Goal: Check status: Check status

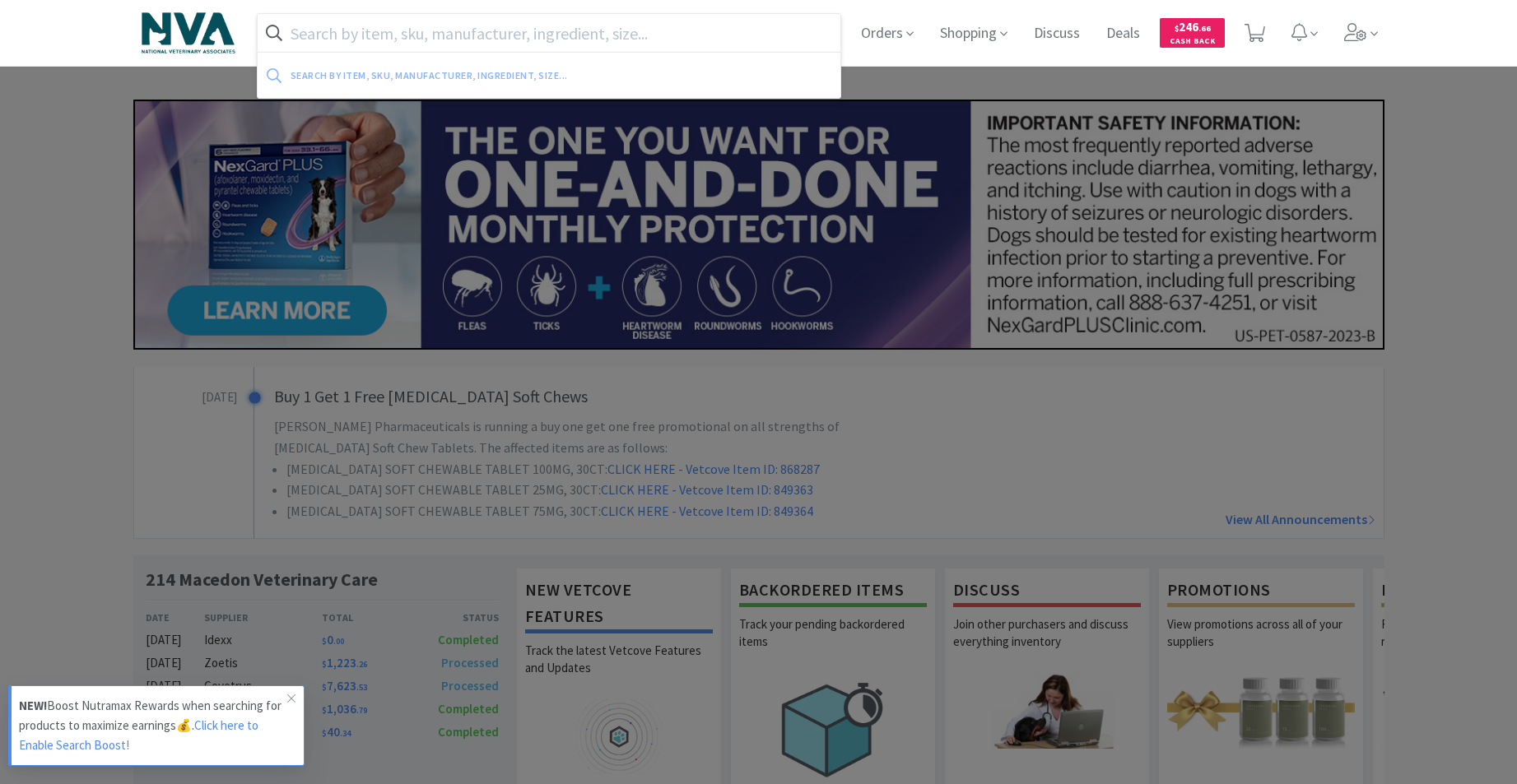
click at [710, 42] on input "text" at bounding box center [549, 33] width 583 height 38
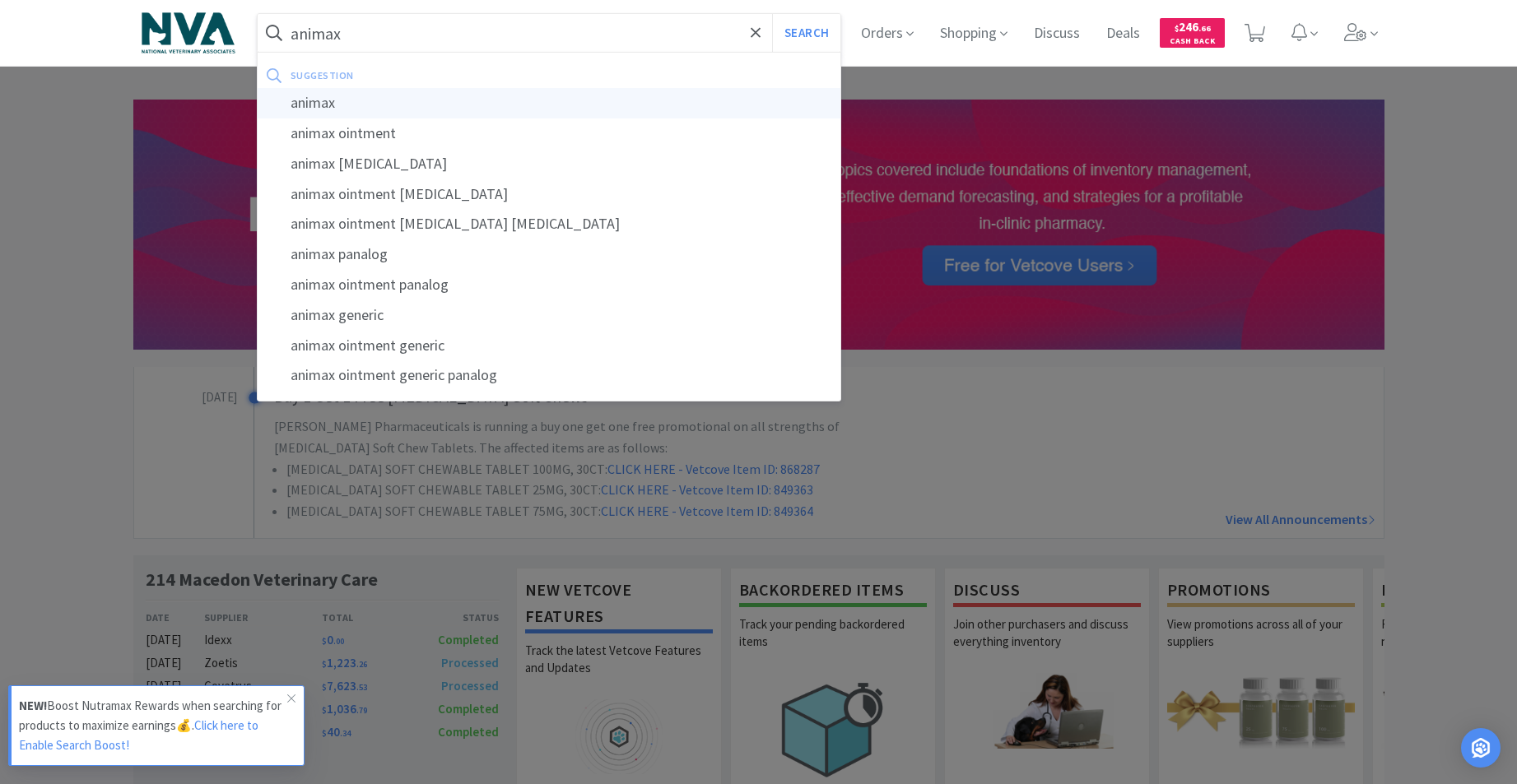
type input "animax"
click at [344, 107] on div "animax" at bounding box center [549, 103] width 583 height 31
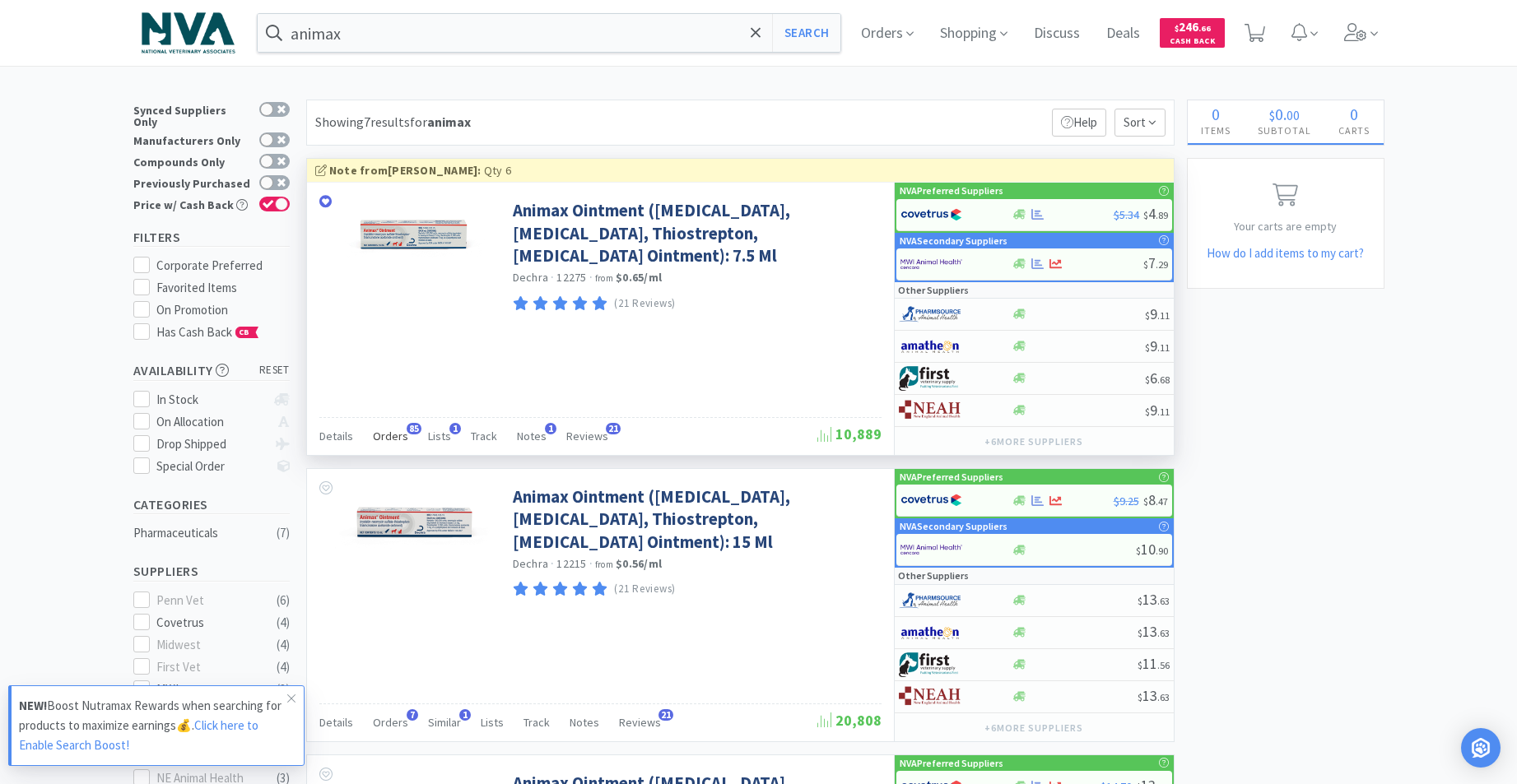
click at [399, 431] on span "Orders" at bounding box center [391, 436] width 36 height 14
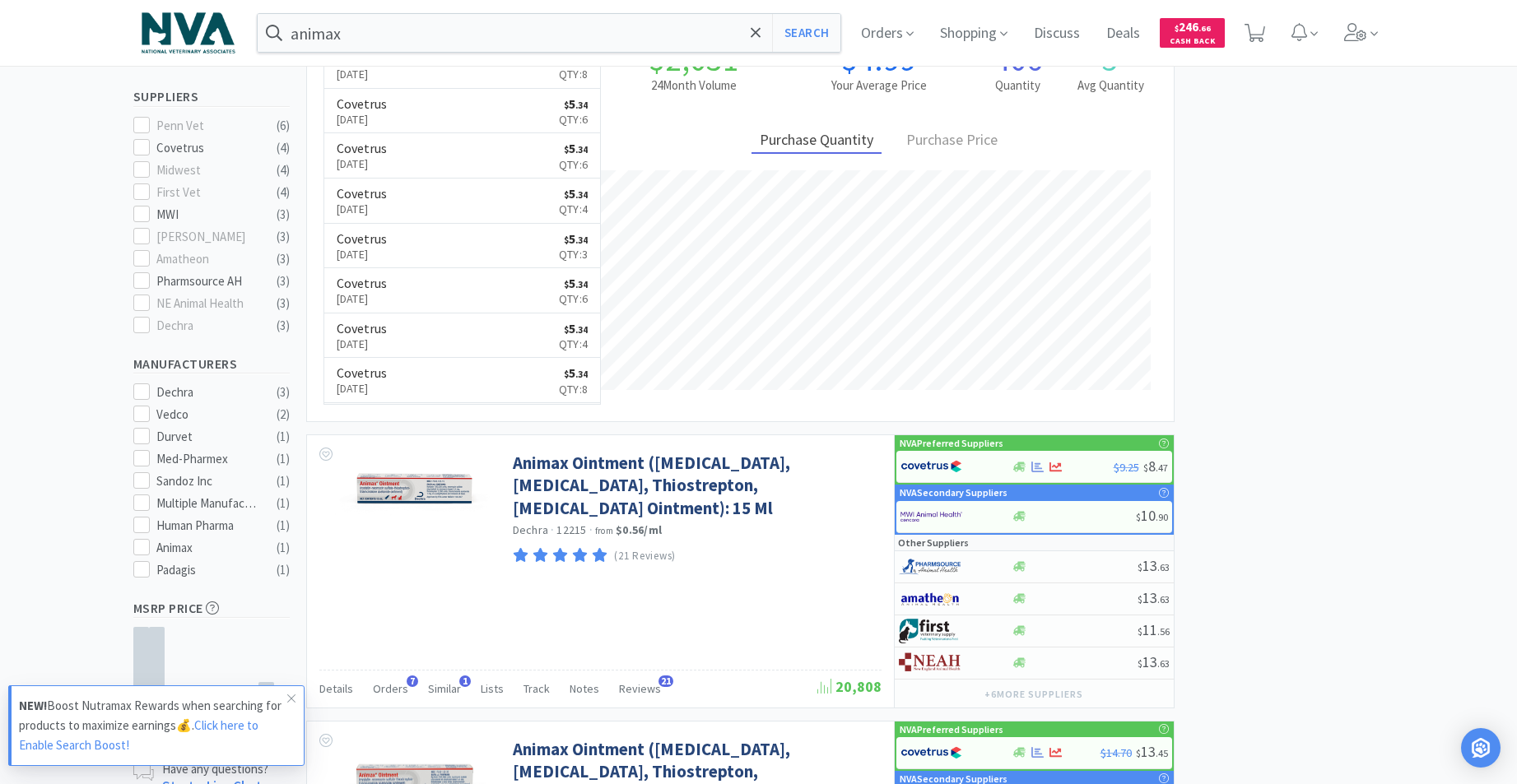
scroll to position [505, 0]
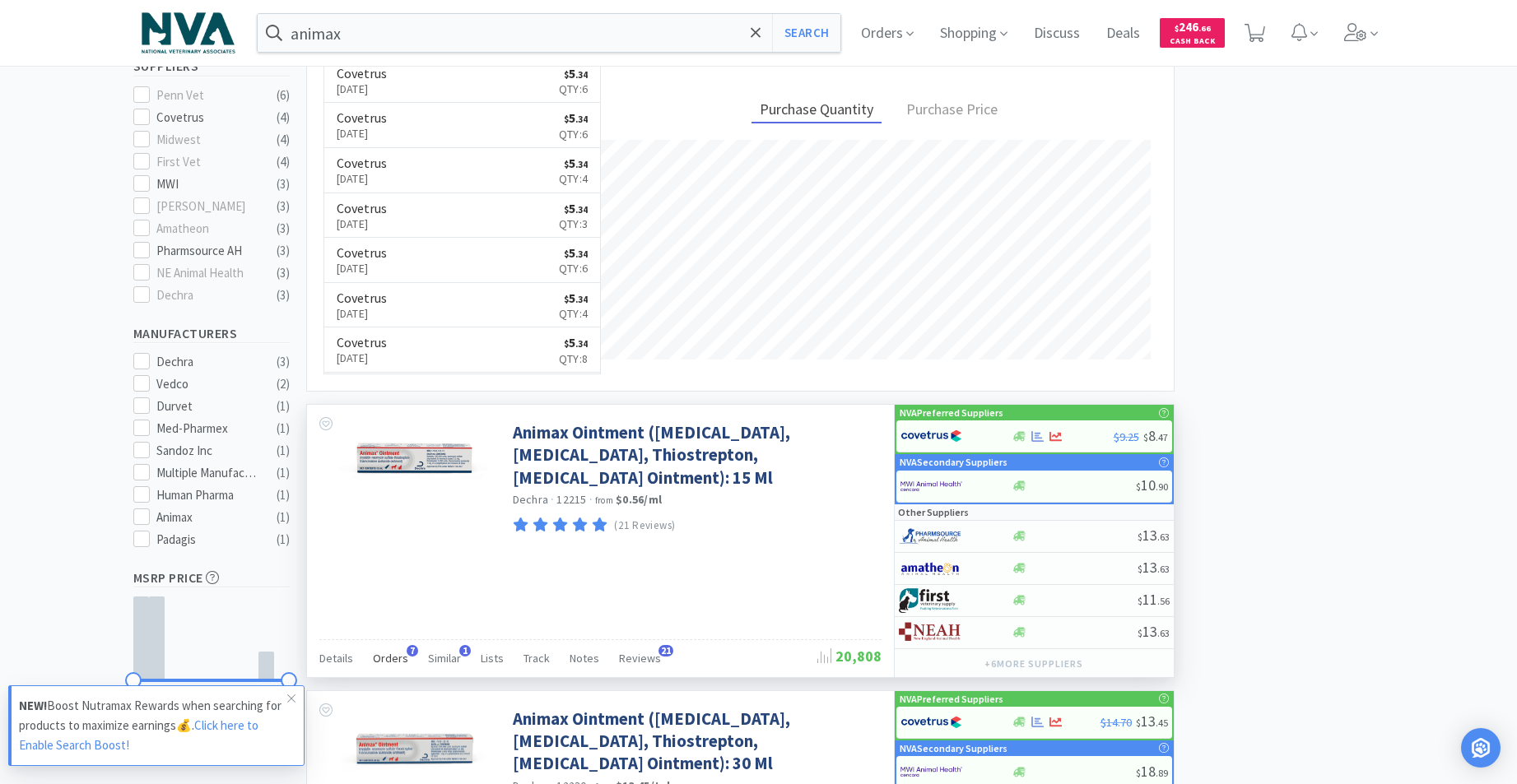
click at [402, 660] on span "Orders" at bounding box center [391, 658] width 36 height 14
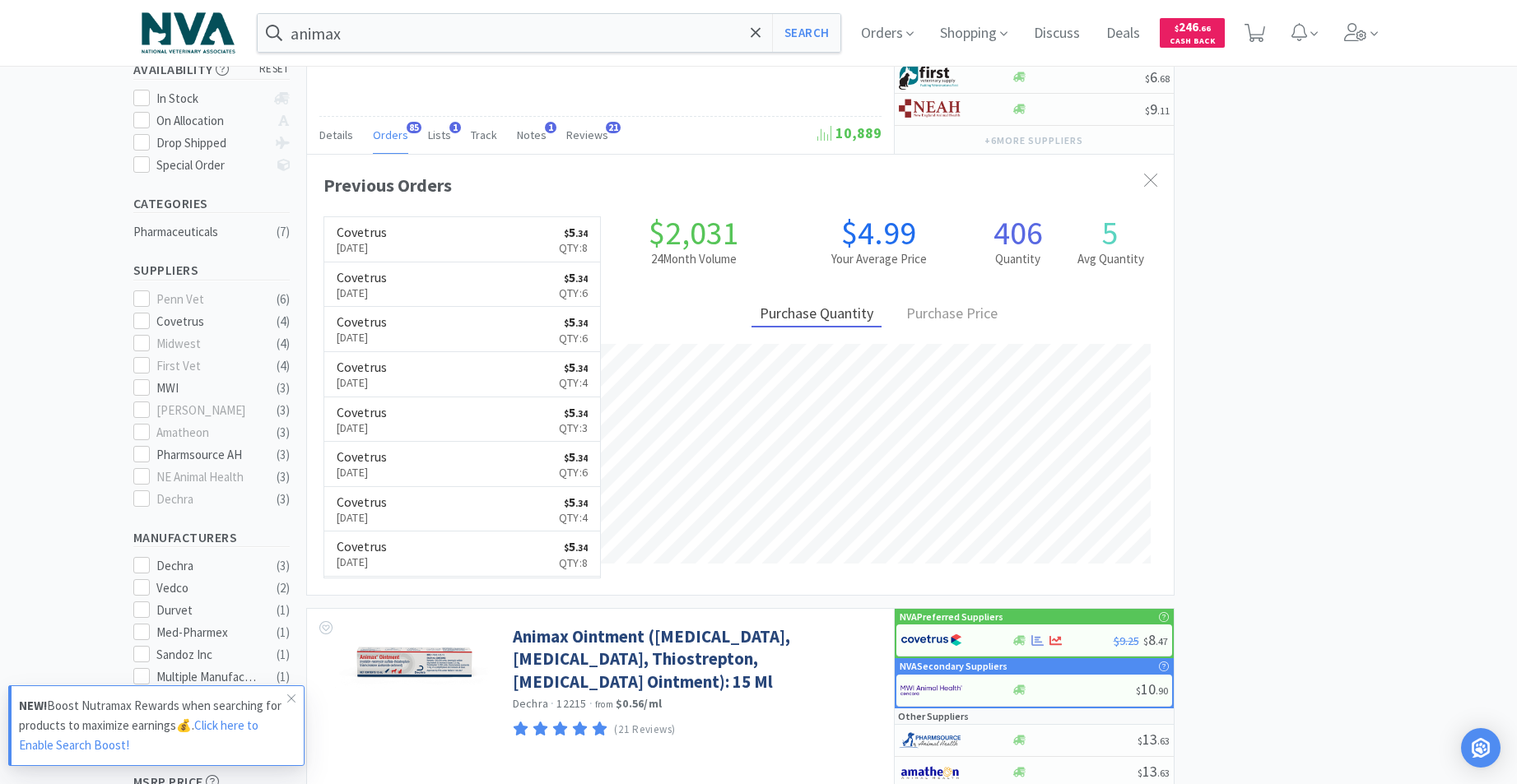
scroll to position [0, 0]
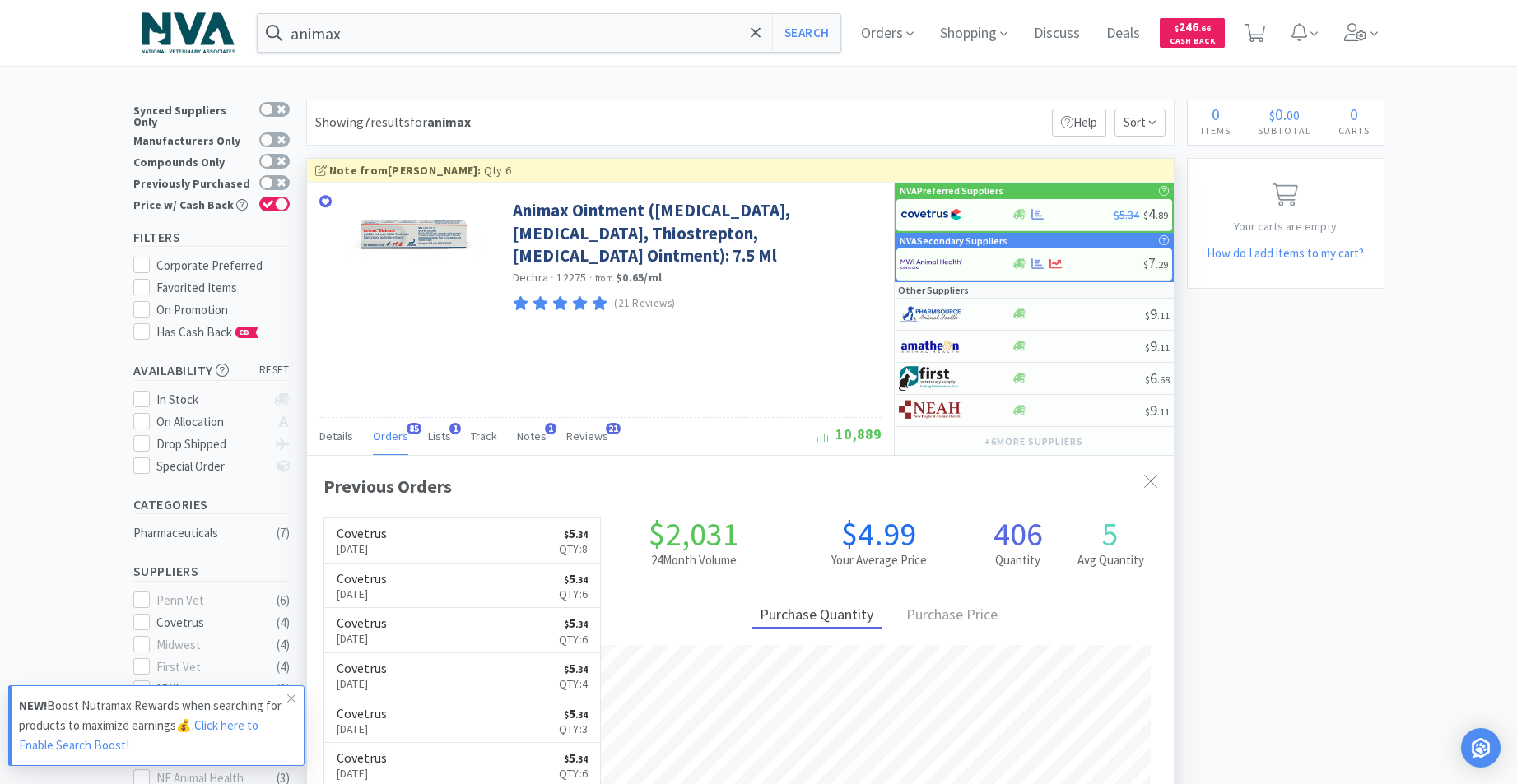
click at [393, 439] on span "Orders" at bounding box center [391, 436] width 36 height 14
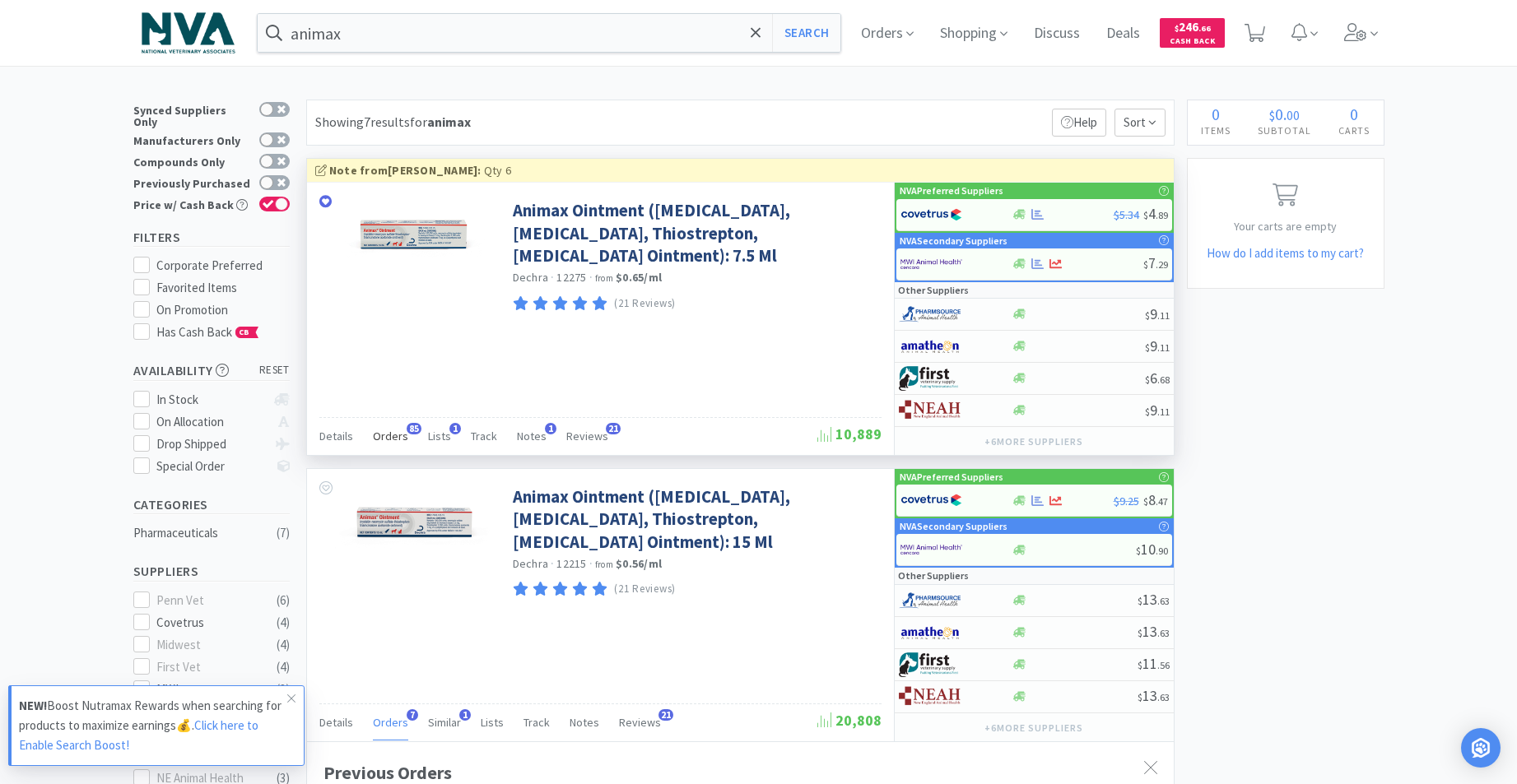
click at [398, 438] on span "Orders" at bounding box center [391, 436] width 36 height 14
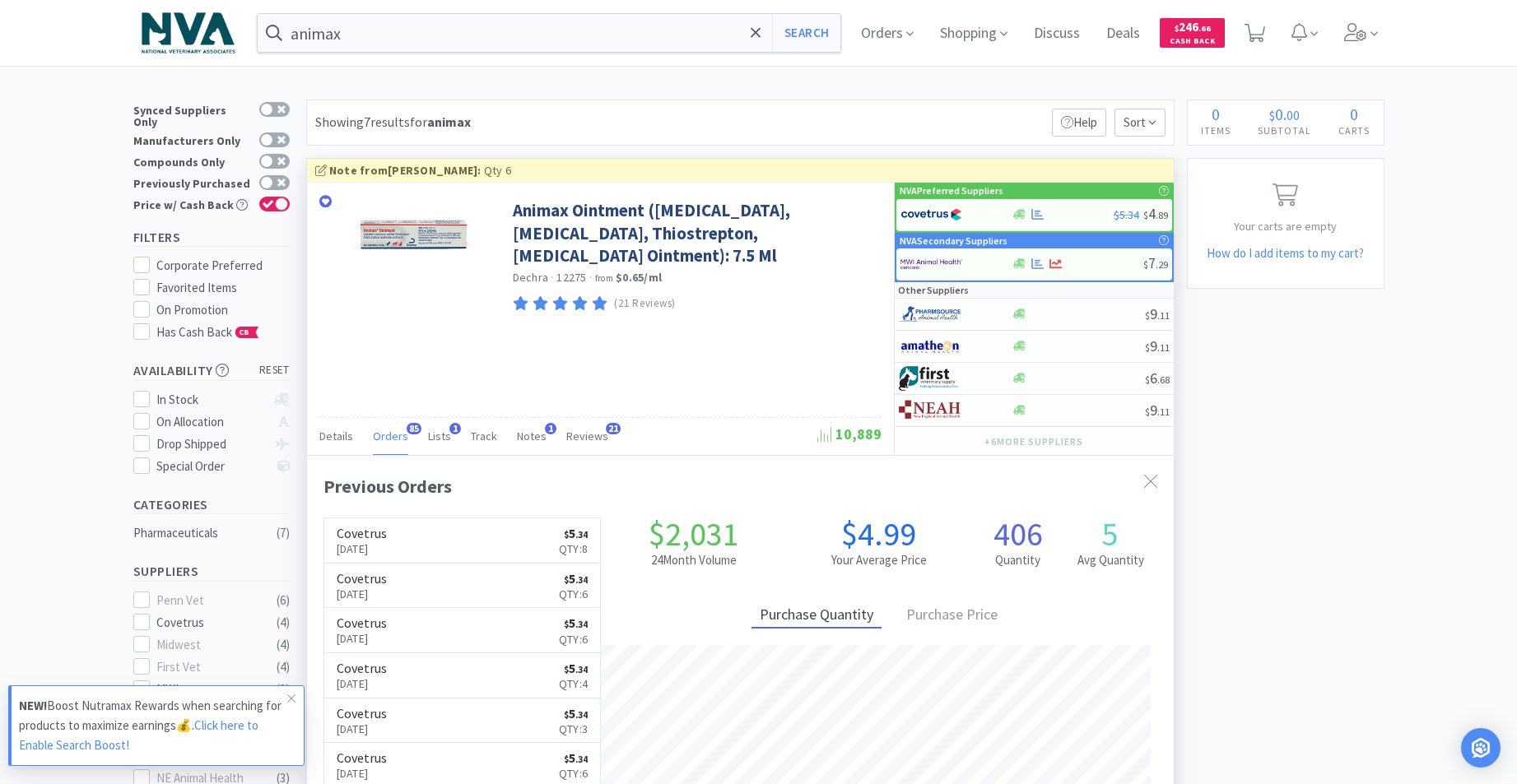
scroll to position [441, 867]
click at [434, 542] on link "Covetrus [DATE] $ 5 . 34 Qty: 8" at bounding box center [463, 541] width 276 height 45
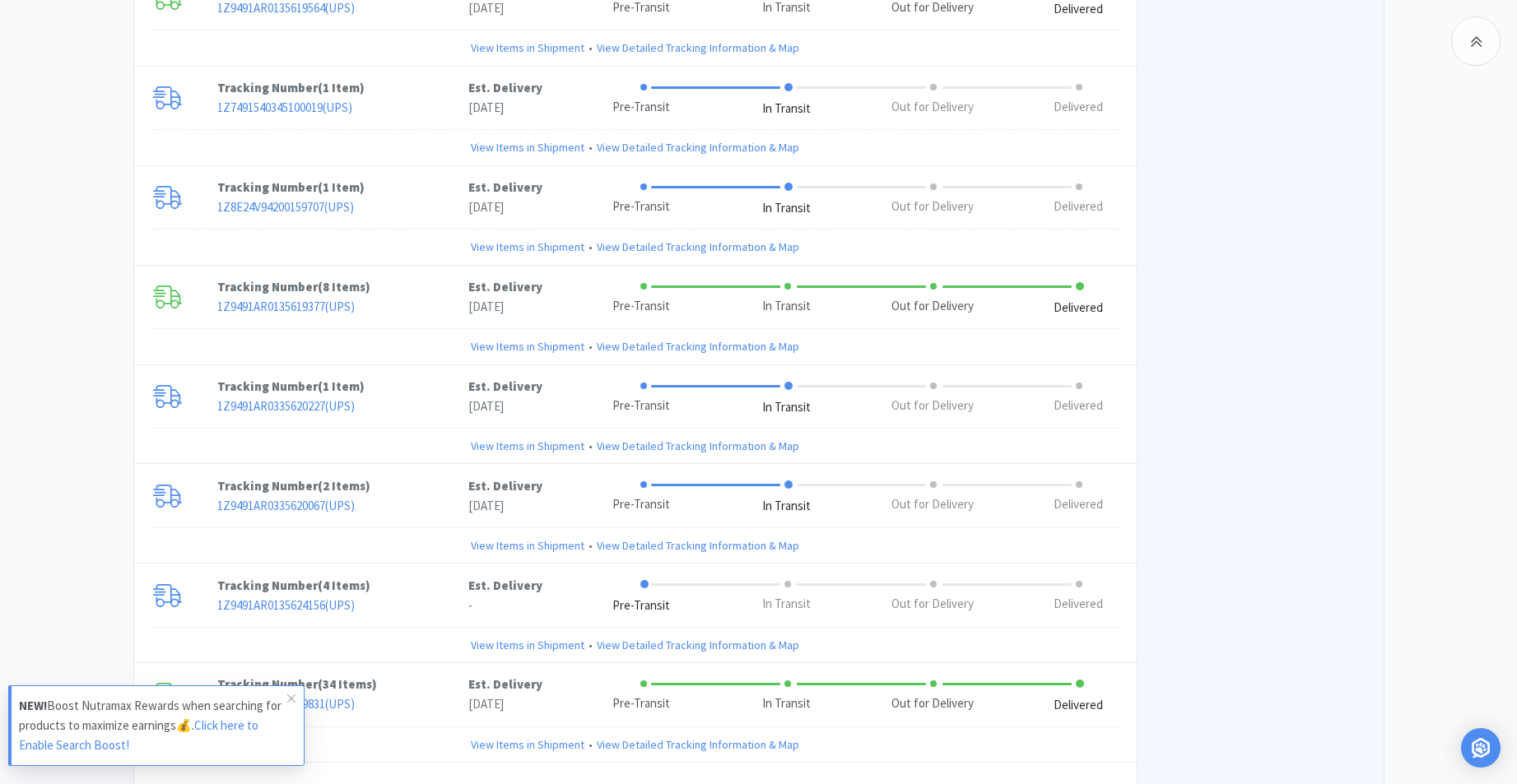
scroll to position [6113, 0]
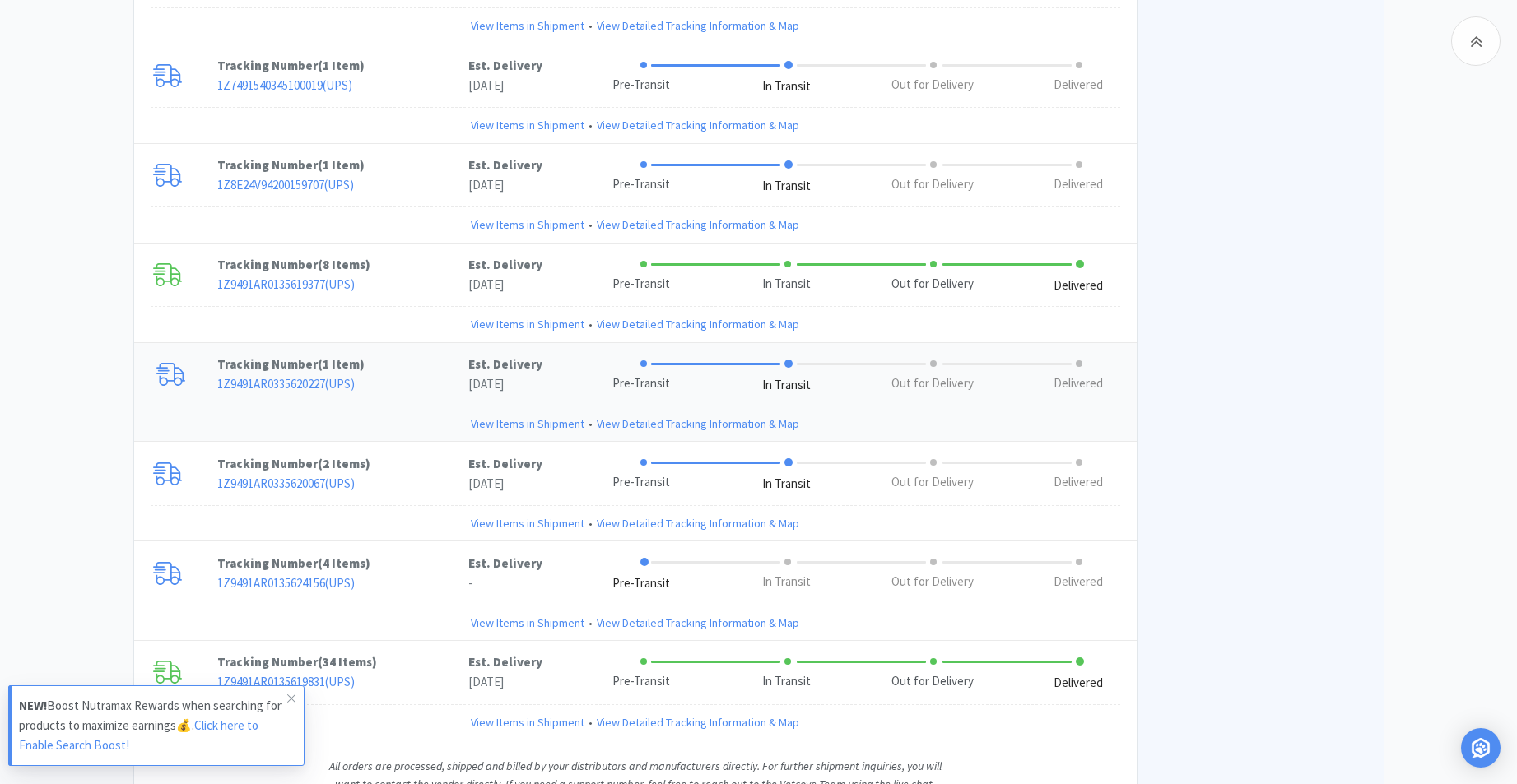
click at [536, 414] on link "View Items in Shipment" at bounding box center [527, 423] width 114 height 18
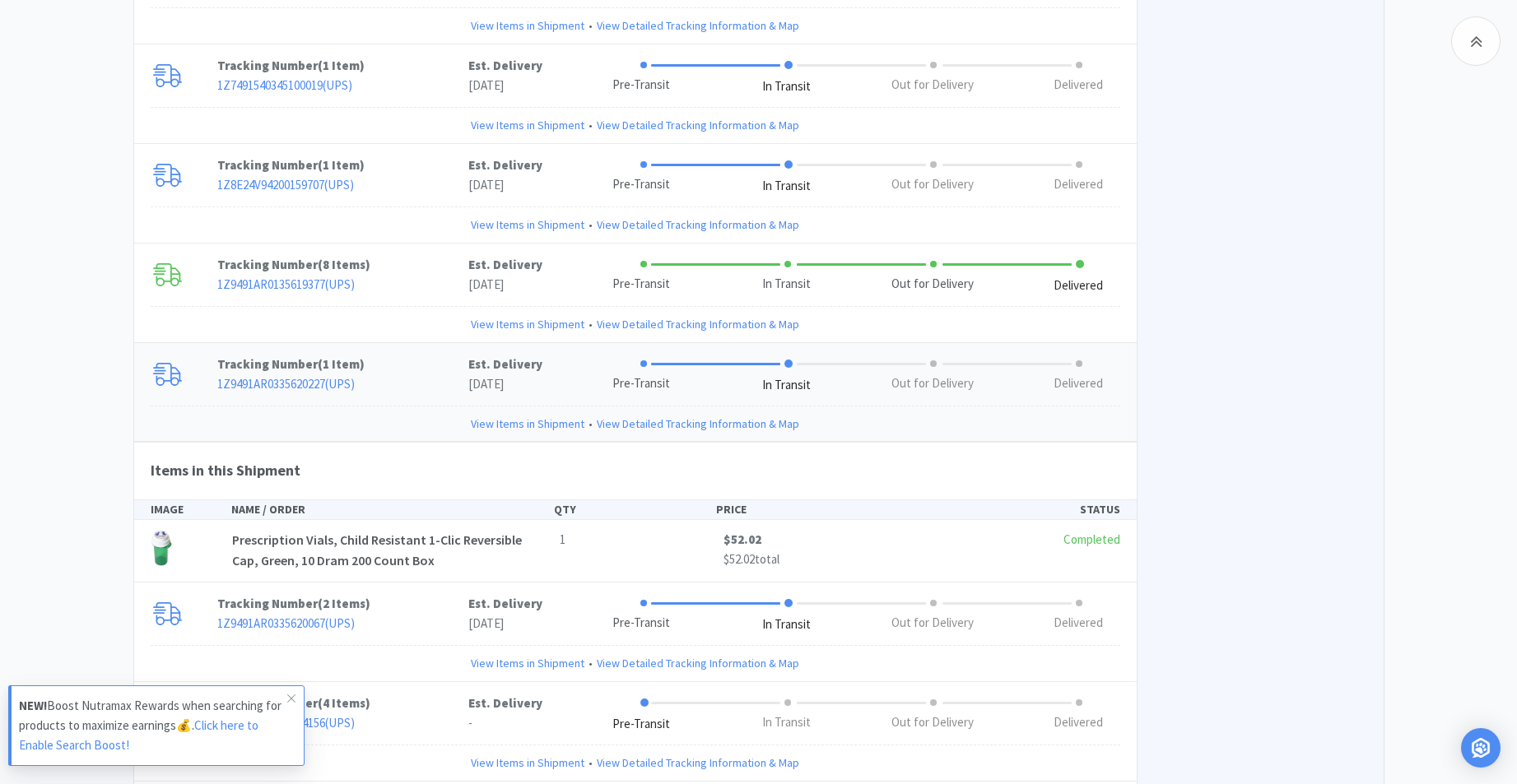
click at [507, 753] on link "View Items in Shipment" at bounding box center [527, 762] width 114 height 18
click at [509, 753] on link "View Items in Shipment" at bounding box center [527, 762] width 114 height 18
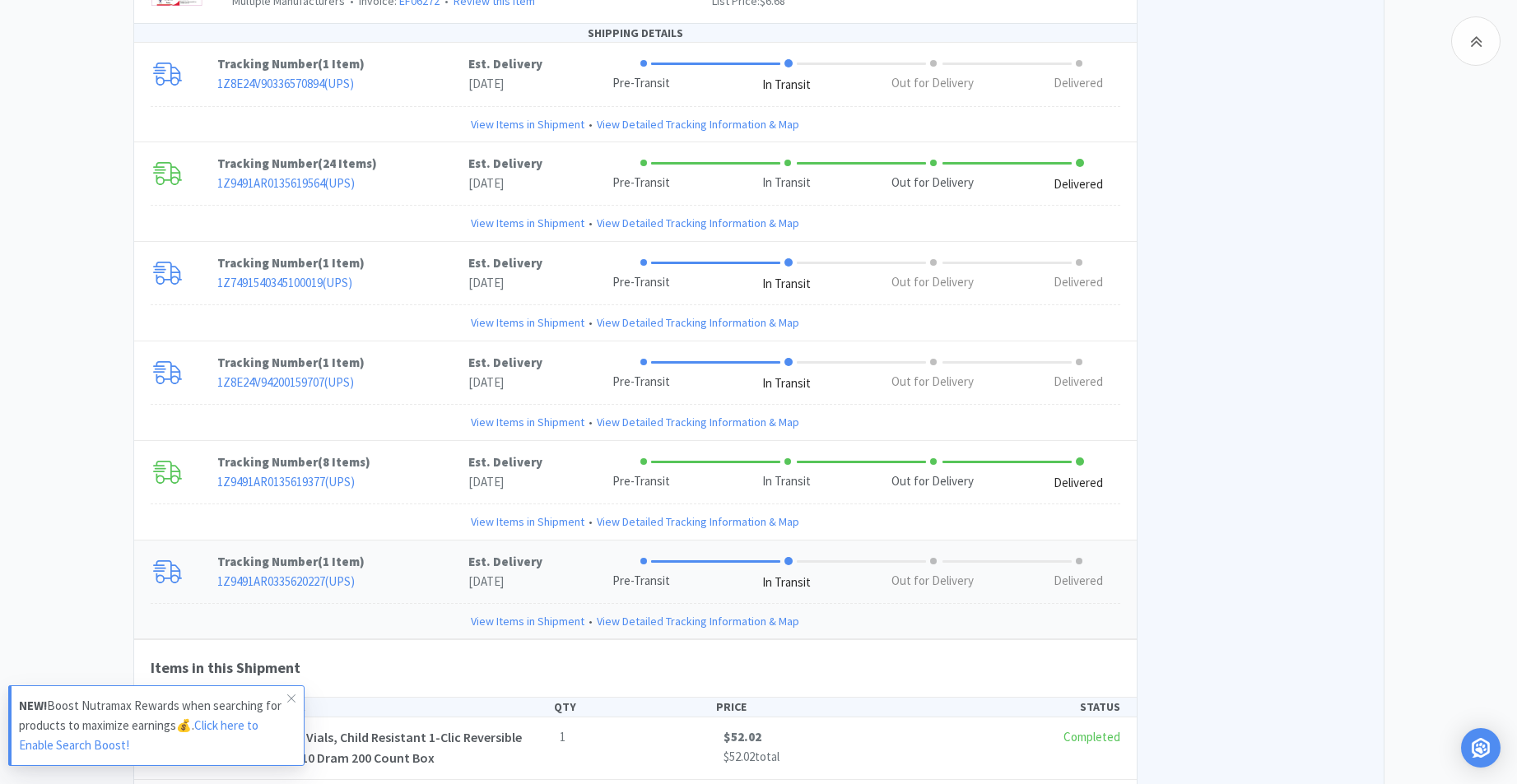
scroll to position [5882, 0]
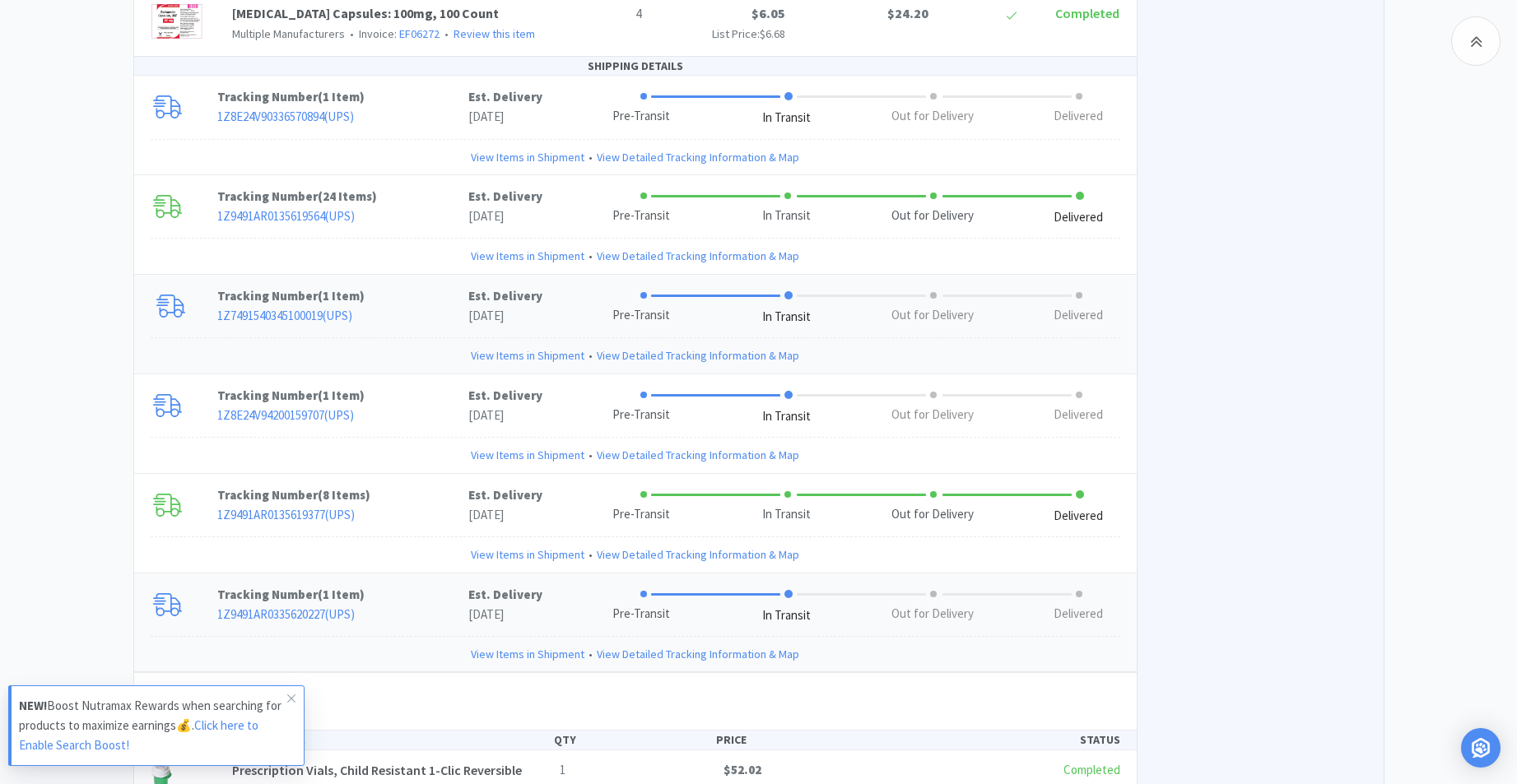
click at [515, 347] on link "View Items in Shipment" at bounding box center [527, 355] width 114 height 18
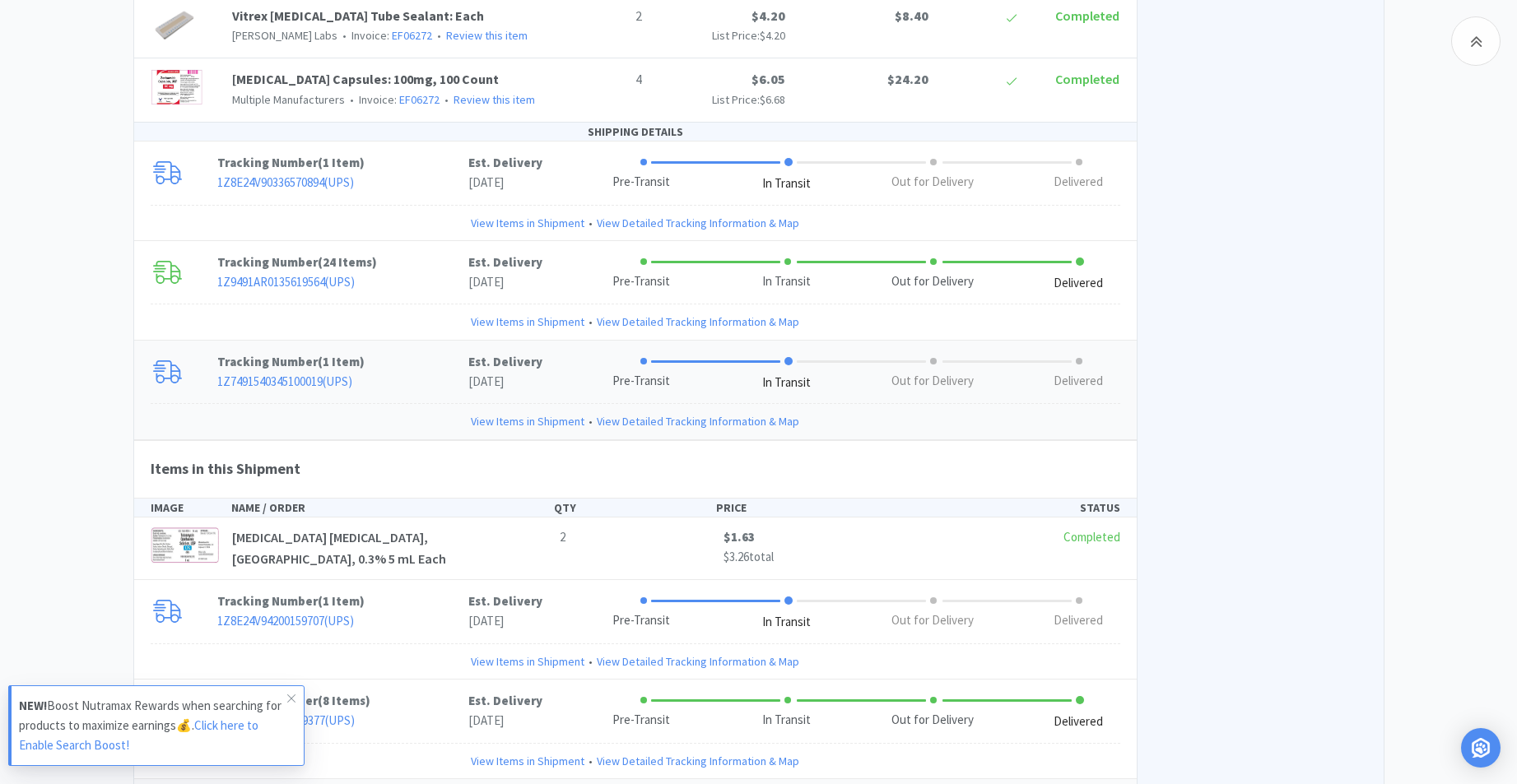
scroll to position [5715, 0]
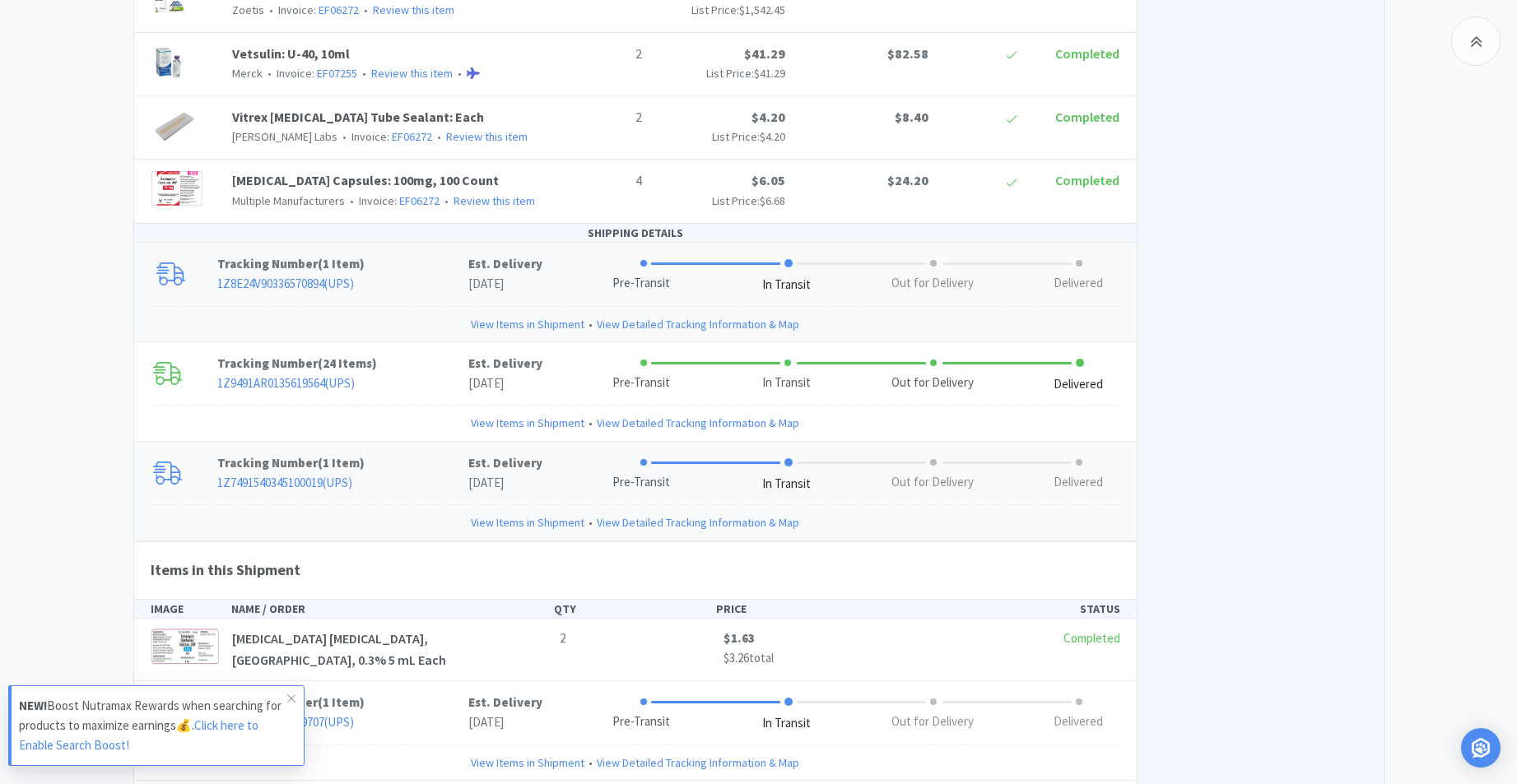
click at [533, 315] on link "View Items in Shipment" at bounding box center [527, 324] width 114 height 18
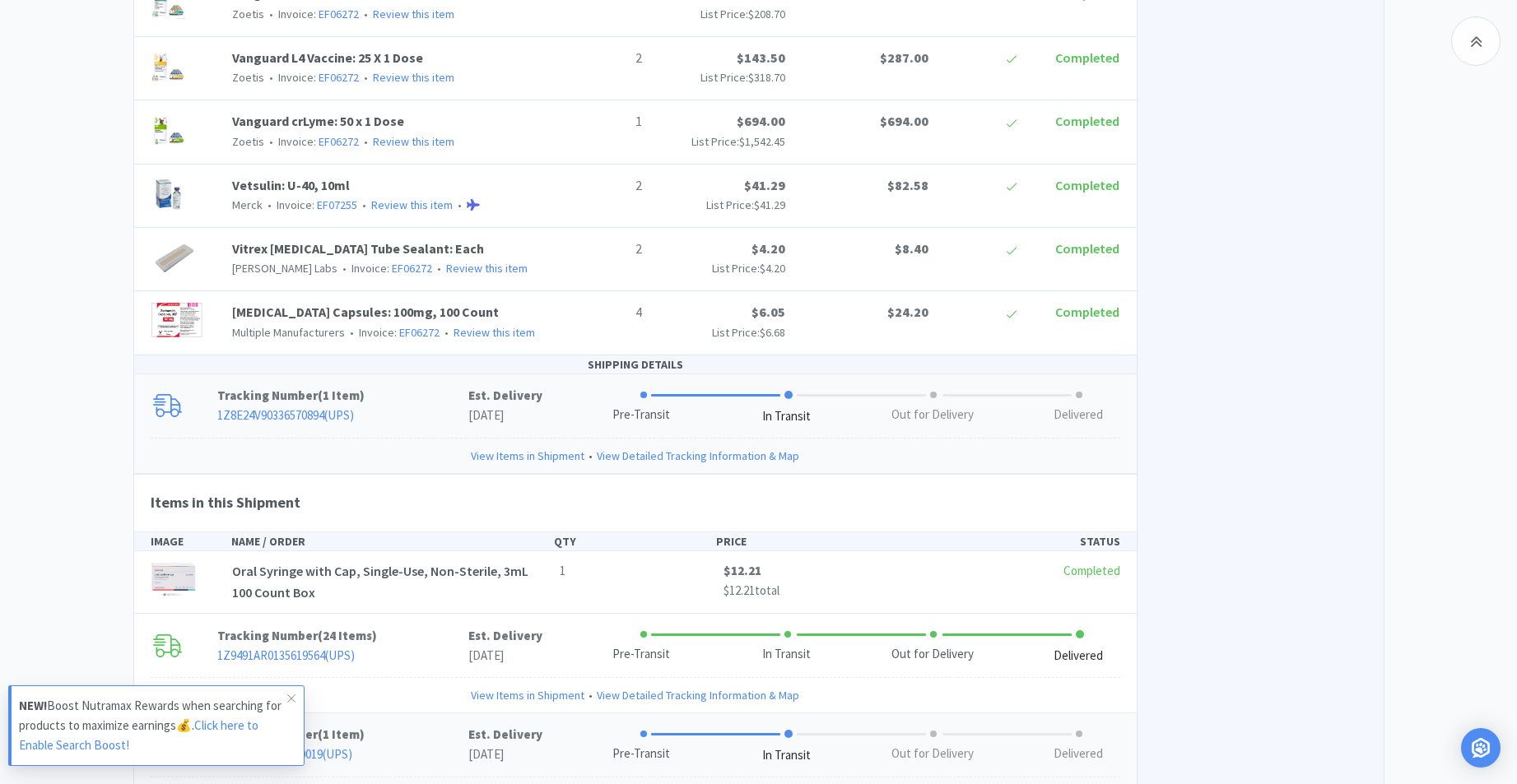
scroll to position [5551, 0]
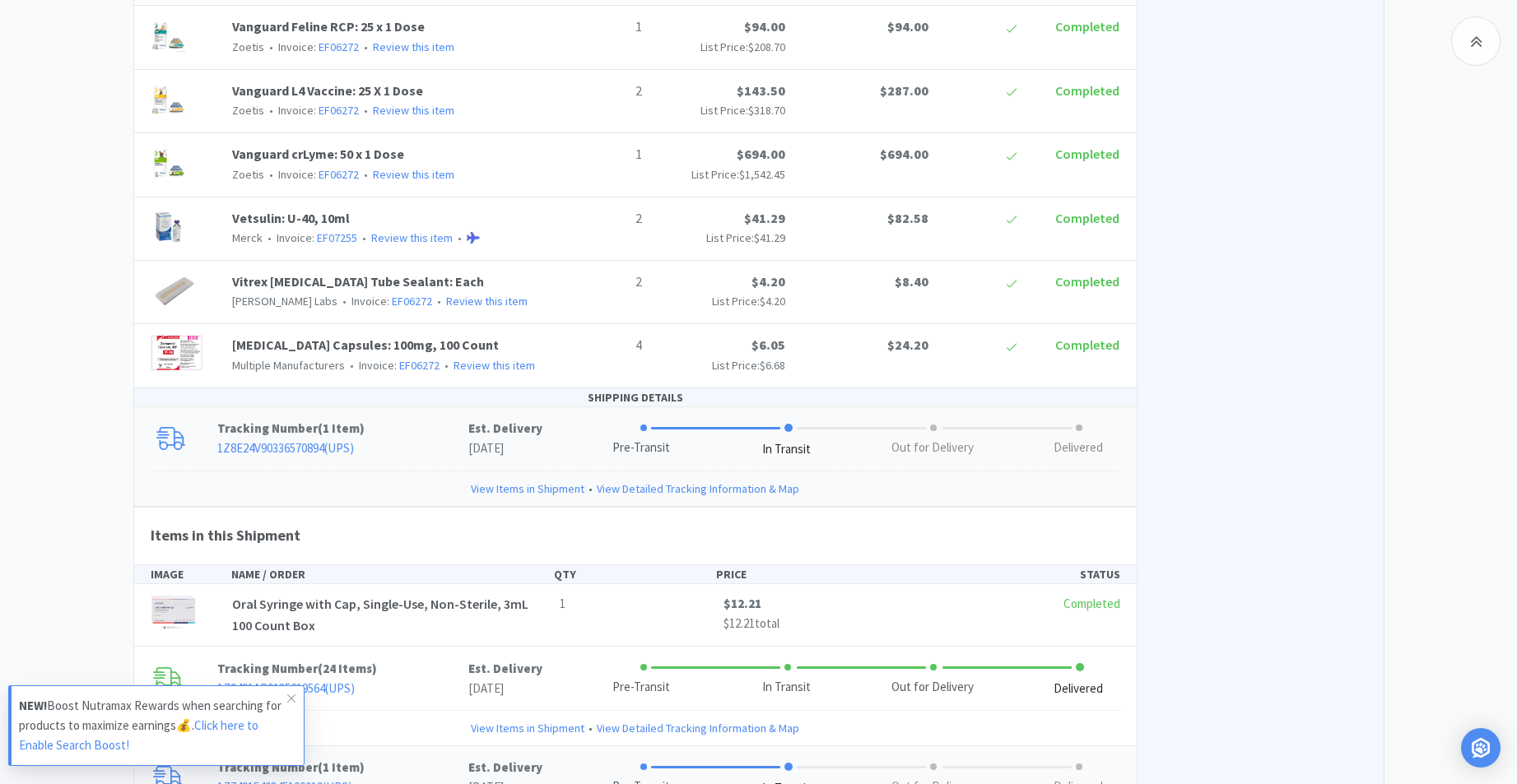
click at [538, 480] on link "View Items in Shipment" at bounding box center [527, 488] width 114 height 18
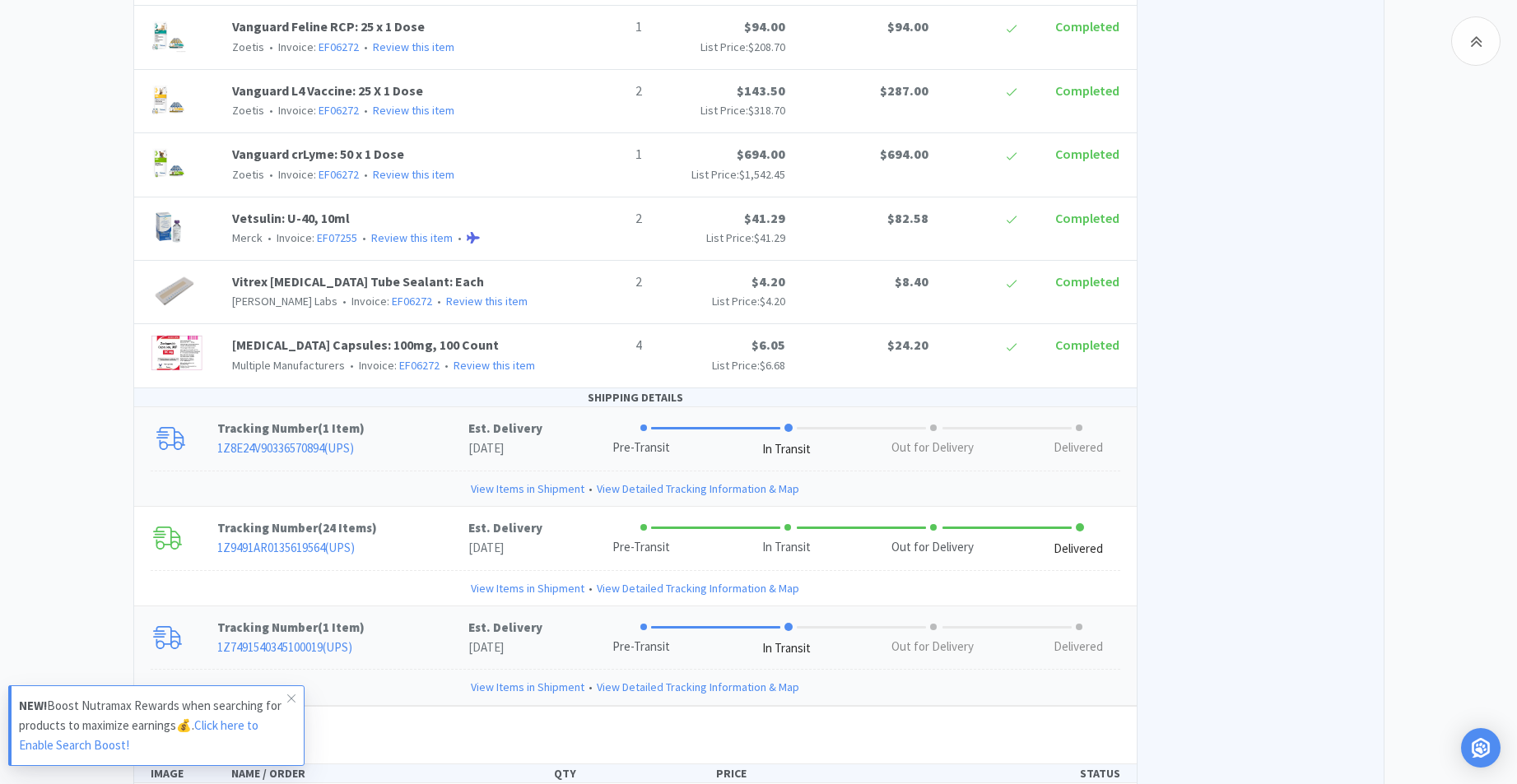
click at [538, 480] on link "View Items in Shipment" at bounding box center [527, 488] width 114 height 18
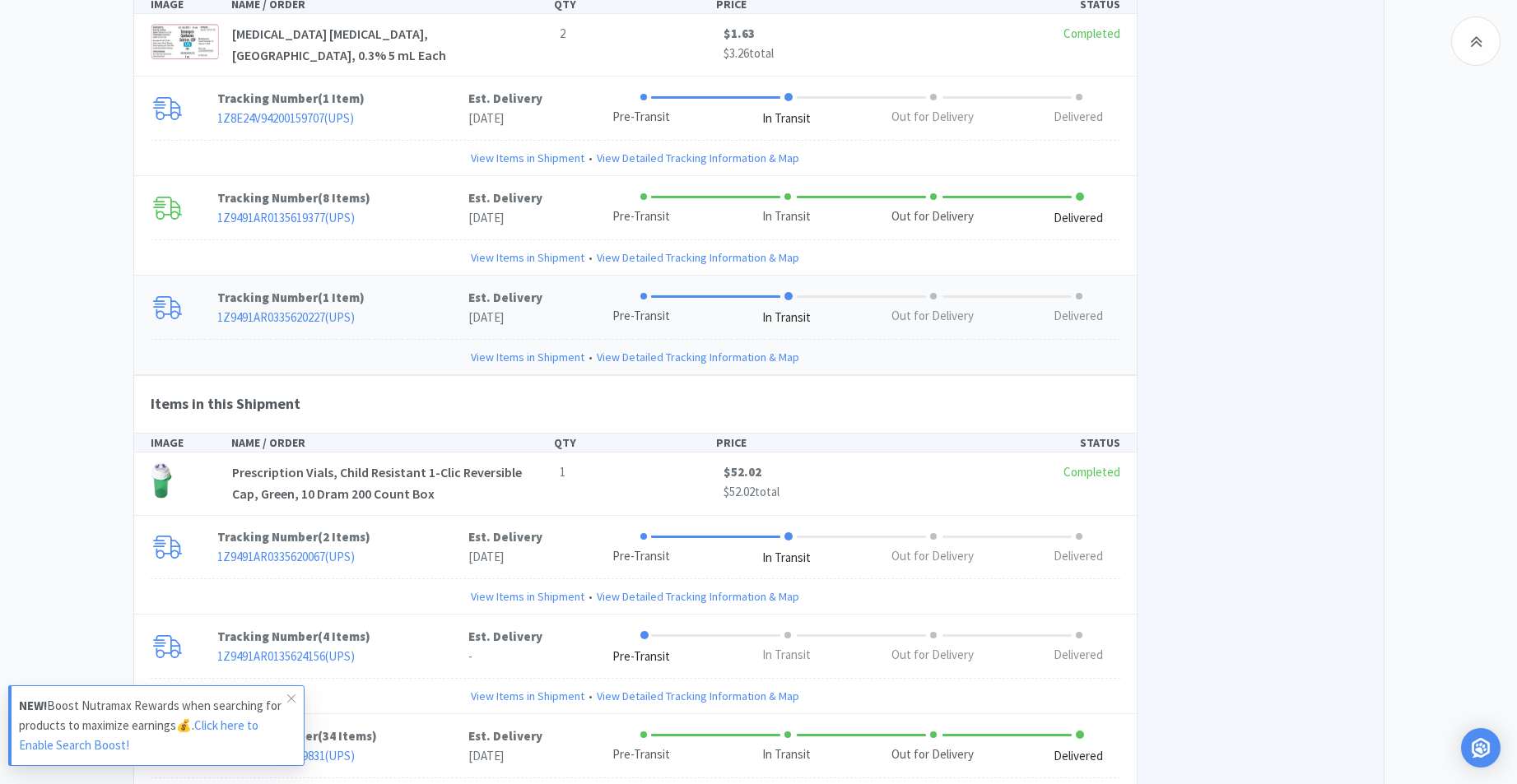
scroll to position [6532, 0]
